Goal: Transaction & Acquisition: Purchase product/service

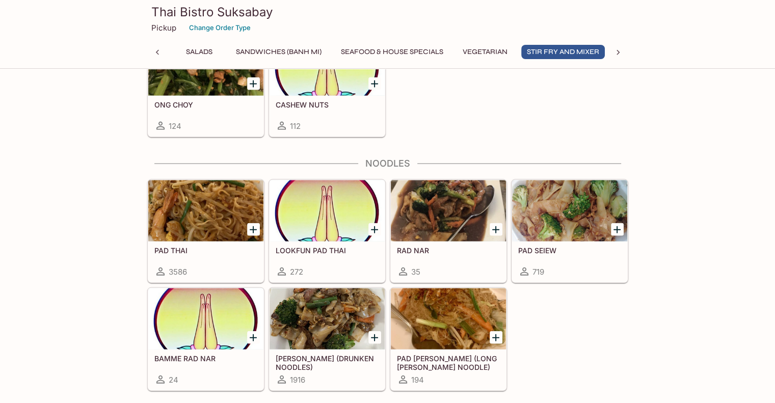
scroll to position [2242, 0]
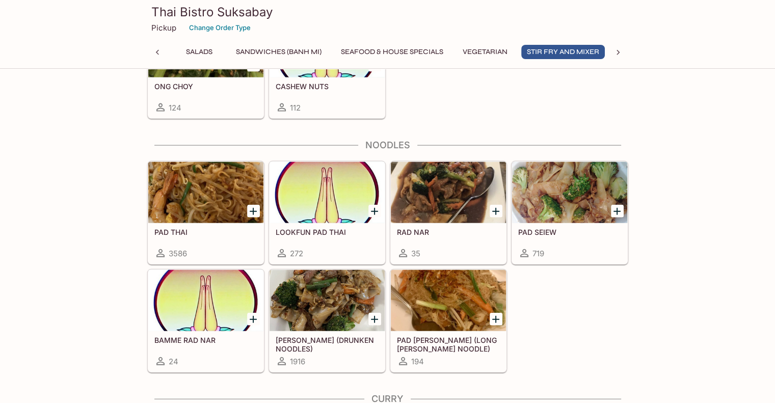
click at [313, 281] on div at bounding box center [327, 300] width 115 height 61
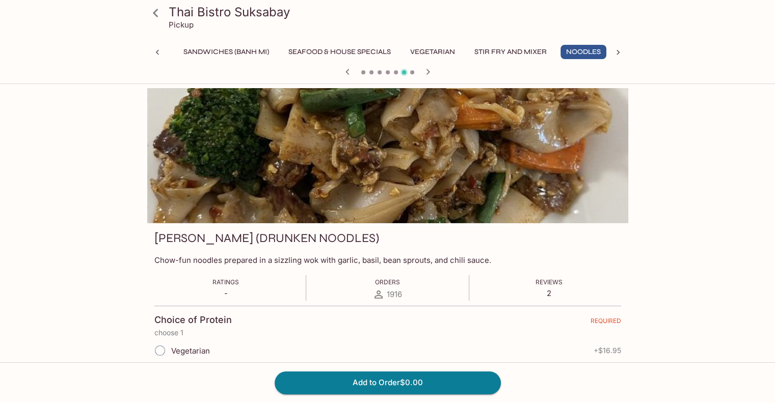
scroll to position [0, 251]
click at [153, 51] on icon at bounding box center [157, 52] width 10 height 10
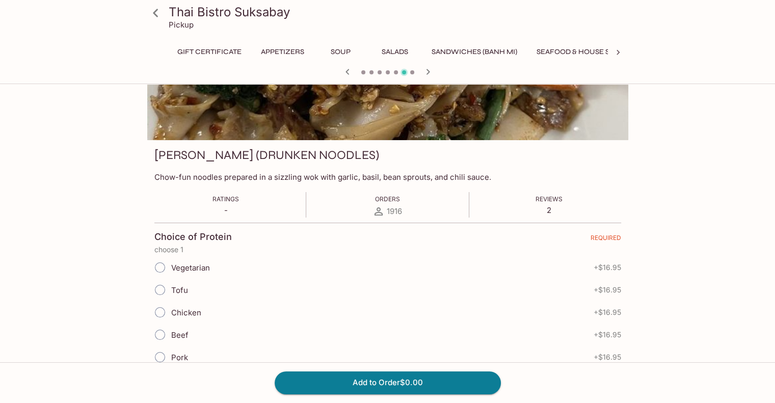
scroll to position [0, 0]
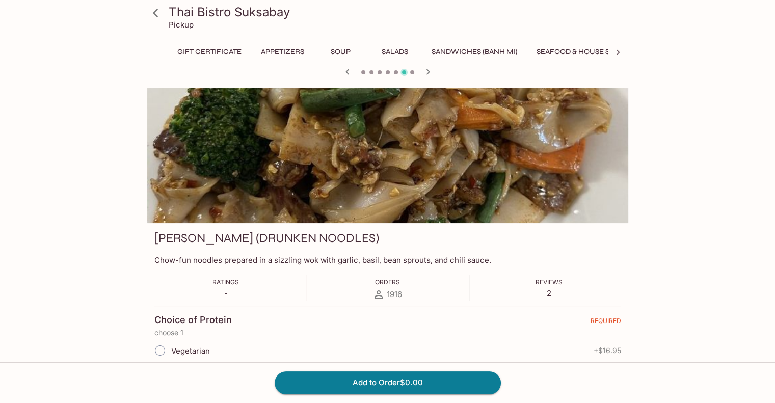
click at [618, 54] on icon at bounding box center [618, 52] width 3 height 5
click at [402, 55] on button "Noodles" at bounding box center [402, 52] width 46 height 14
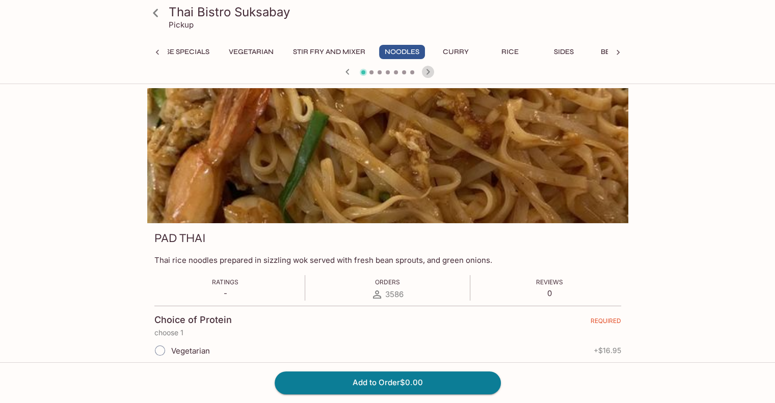
click at [426, 70] on icon "button" at bounding box center [428, 72] width 12 height 12
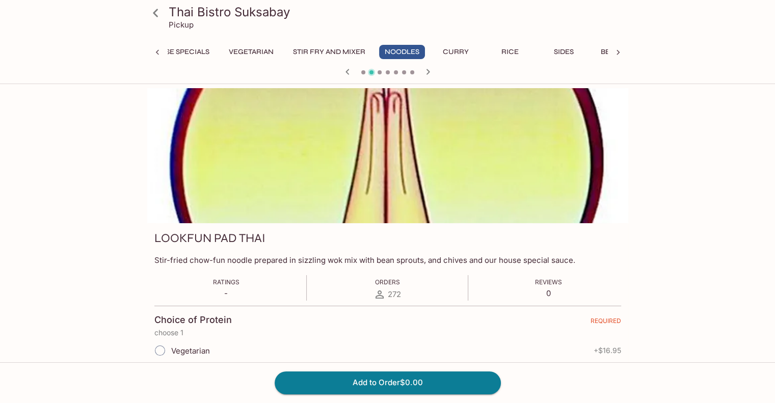
click at [426, 70] on icon "button" at bounding box center [428, 72] width 12 height 12
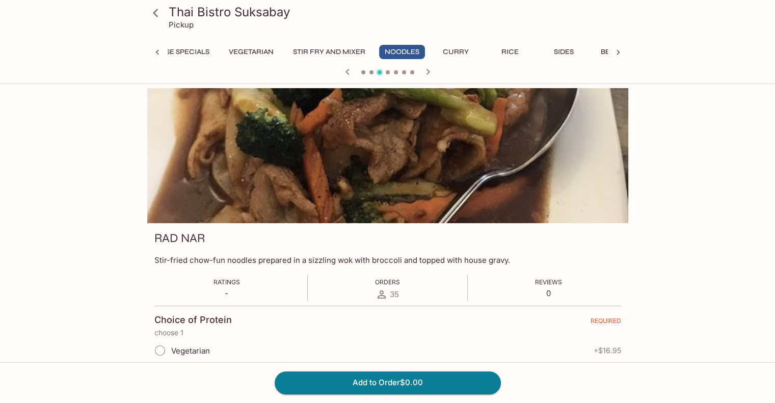
click at [426, 70] on icon "button" at bounding box center [428, 72] width 12 height 12
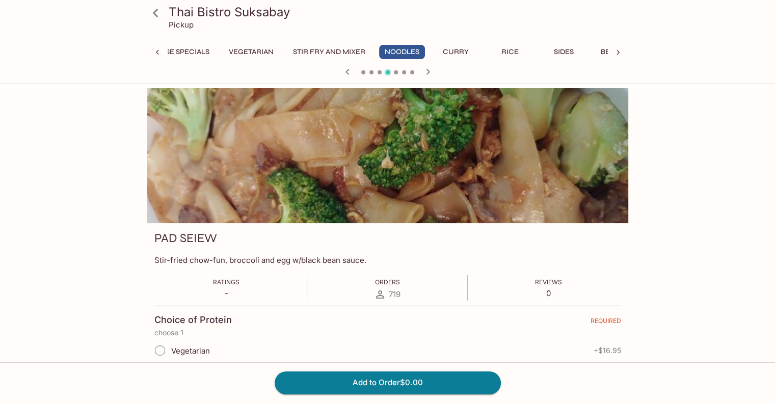
click at [426, 70] on icon "button" at bounding box center [428, 72] width 12 height 12
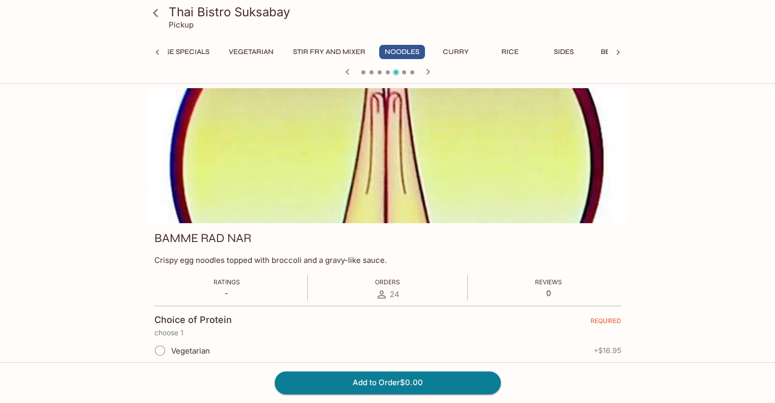
click at [413, 70] on span at bounding box center [412, 72] width 4 height 4
click at [426, 69] on icon "button" at bounding box center [428, 72] width 12 height 12
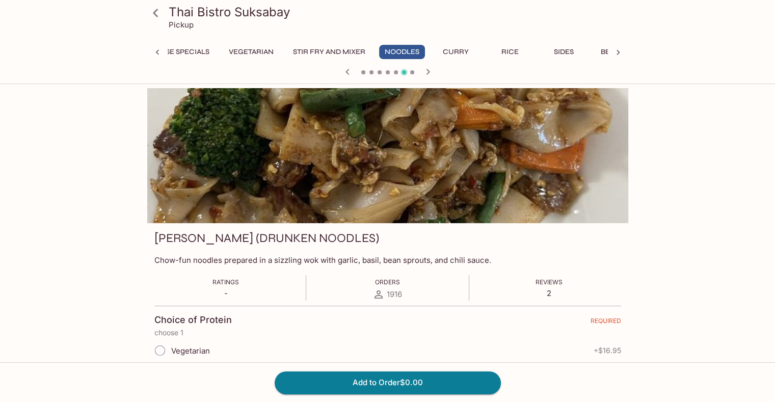
click at [426, 69] on icon "button" at bounding box center [428, 72] width 4 height 6
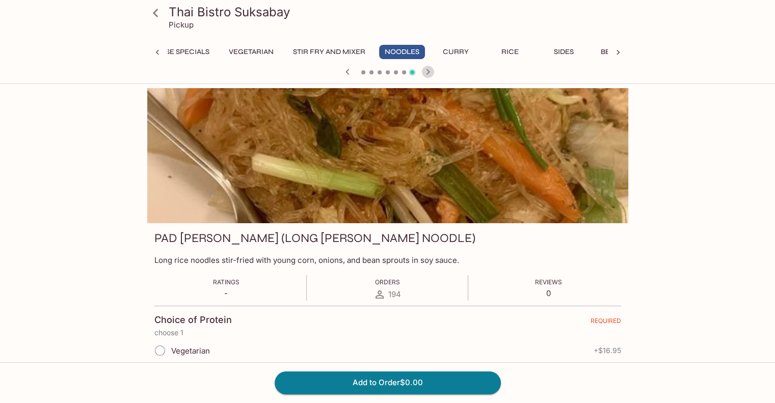
click at [426, 69] on icon "button" at bounding box center [428, 72] width 4 height 6
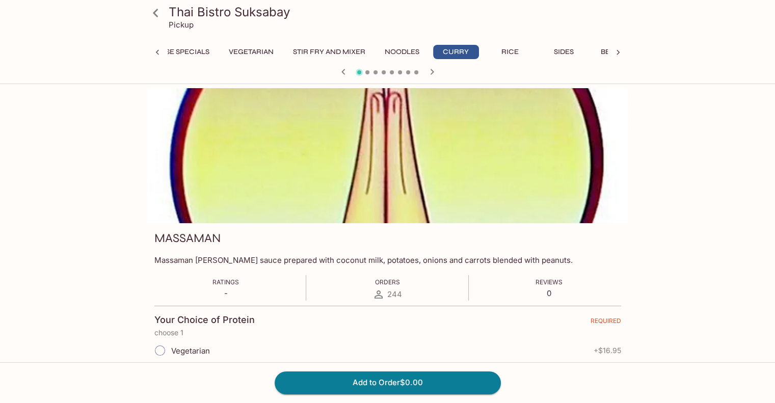
click at [426, 69] on icon "button" at bounding box center [432, 72] width 12 height 12
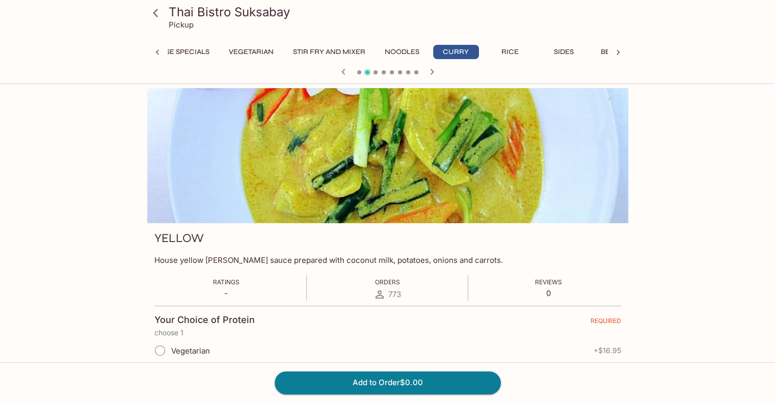
click at [426, 69] on icon "button" at bounding box center [432, 72] width 12 height 12
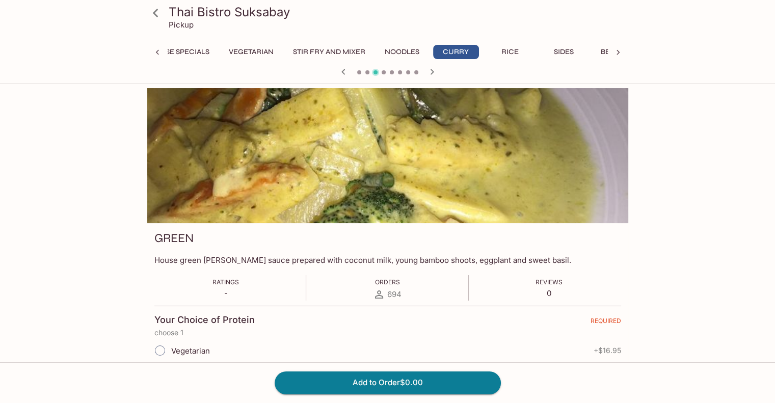
click at [427, 67] on icon "button" at bounding box center [432, 72] width 12 height 12
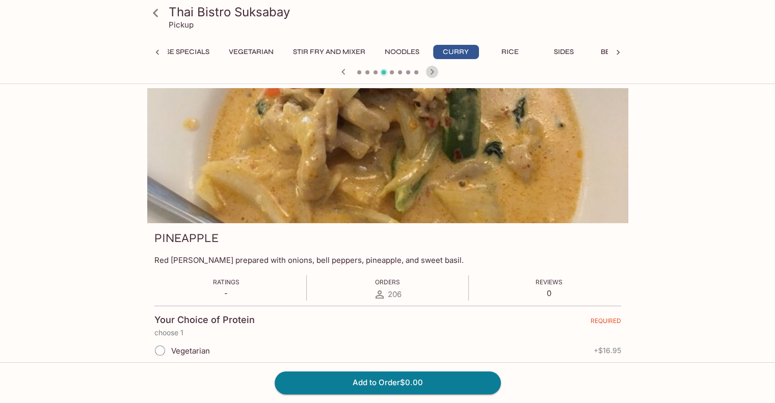
click at [427, 67] on icon "button" at bounding box center [432, 72] width 12 height 12
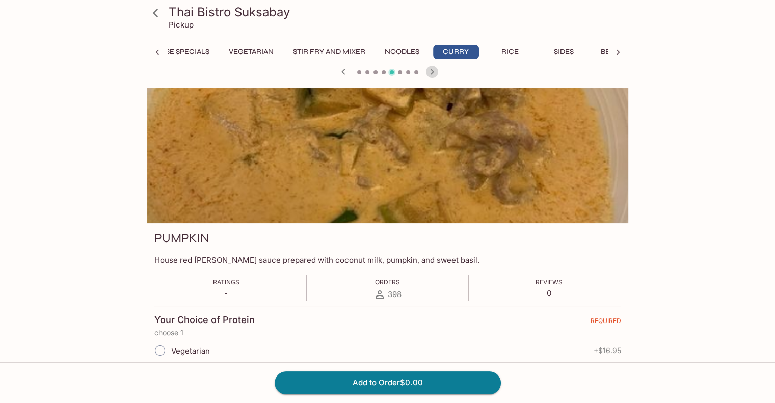
click at [429, 67] on icon "button" at bounding box center [432, 72] width 12 height 12
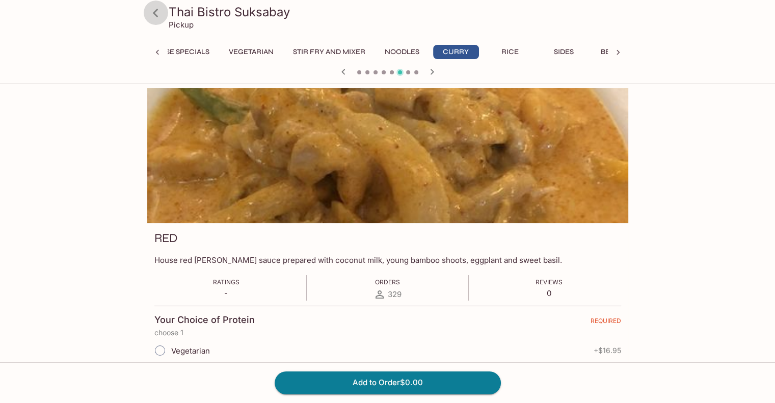
click at [162, 12] on icon at bounding box center [156, 13] width 18 height 18
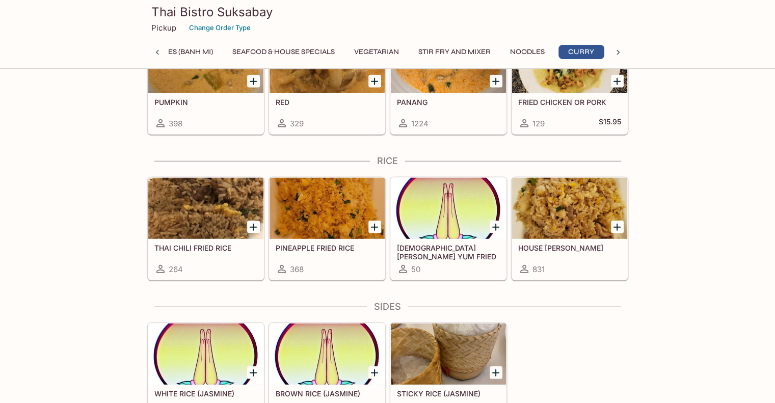
scroll to position [2752, 0]
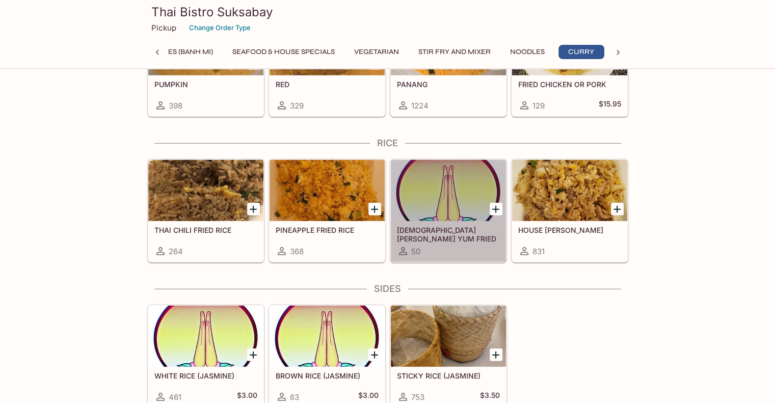
click at [437, 226] on h5 "[DEMOGRAPHIC_DATA] [PERSON_NAME] YUM FRIED [PERSON_NAME]" at bounding box center [448, 234] width 103 height 17
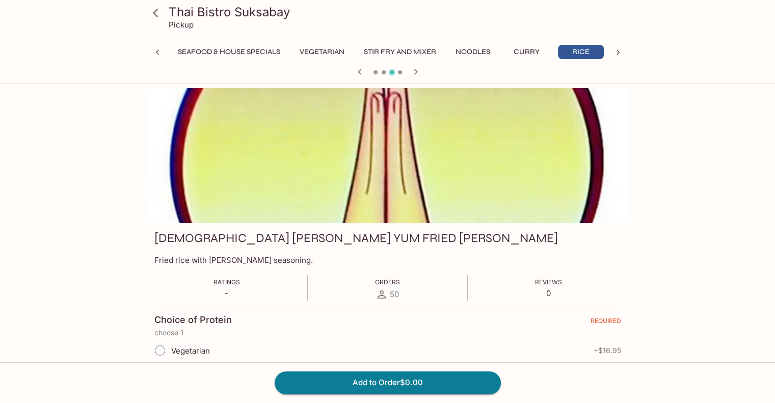
scroll to position [51, 0]
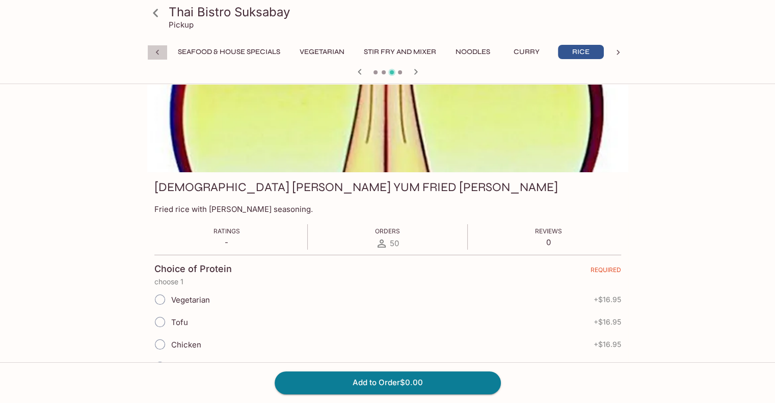
click at [160, 48] on icon at bounding box center [157, 52] width 10 height 10
click at [151, 14] on icon at bounding box center [156, 13] width 18 height 18
